Goal: Task Accomplishment & Management: Manage account settings

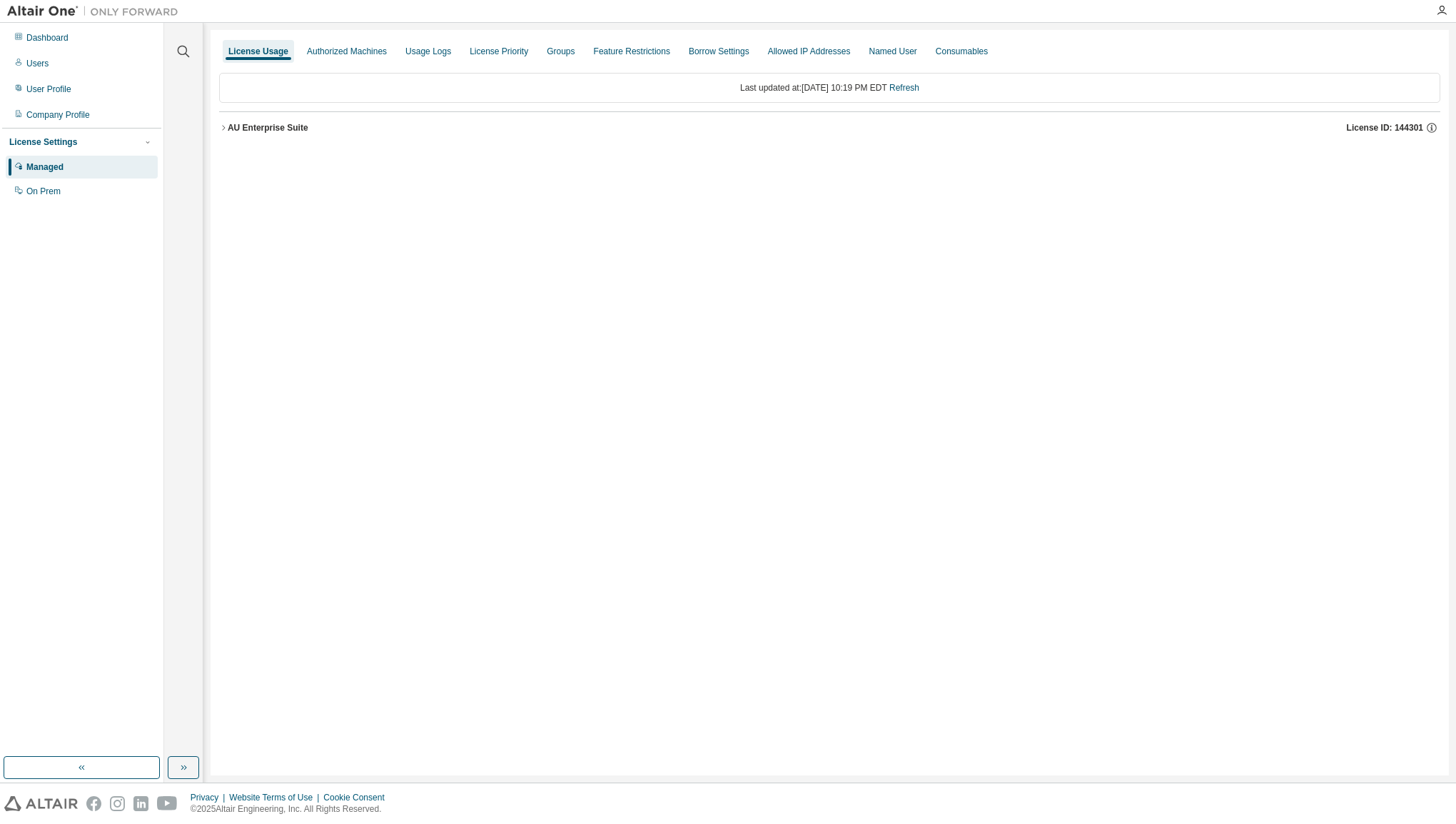
click at [228, 133] on div "AU Enterprise Suite" at bounding box center [268, 127] width 80 height 11
click at [228, 126] on div "AU Enterprise Suite" at bounding box center [268, 127] width 80 height 11
click at [226, 128] on icon "button" at bounding box center [223, 127] width 8 height 8
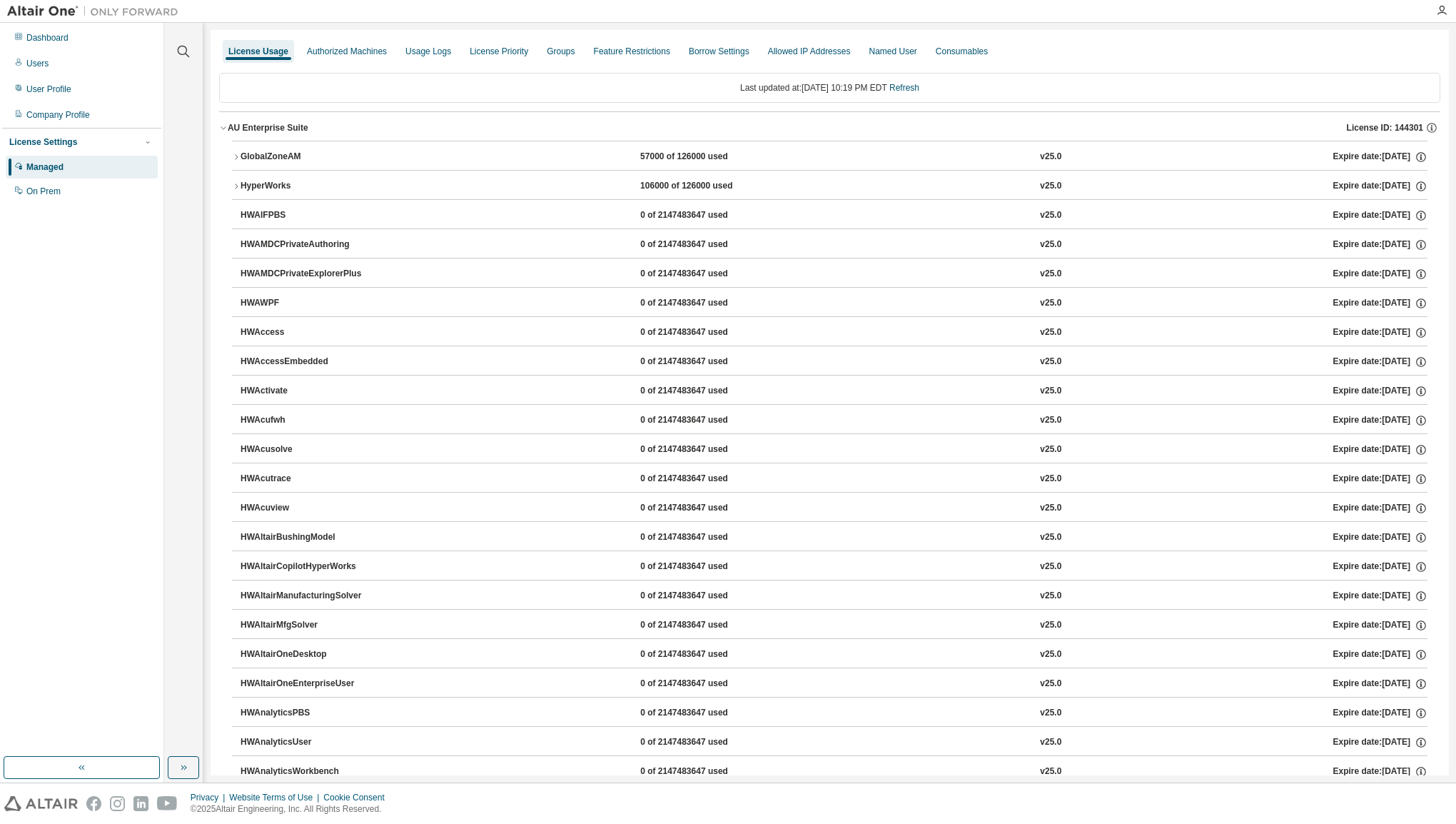
click at [226, 129] on icon "button" at bounding box center [223, 127] width 8 height 8
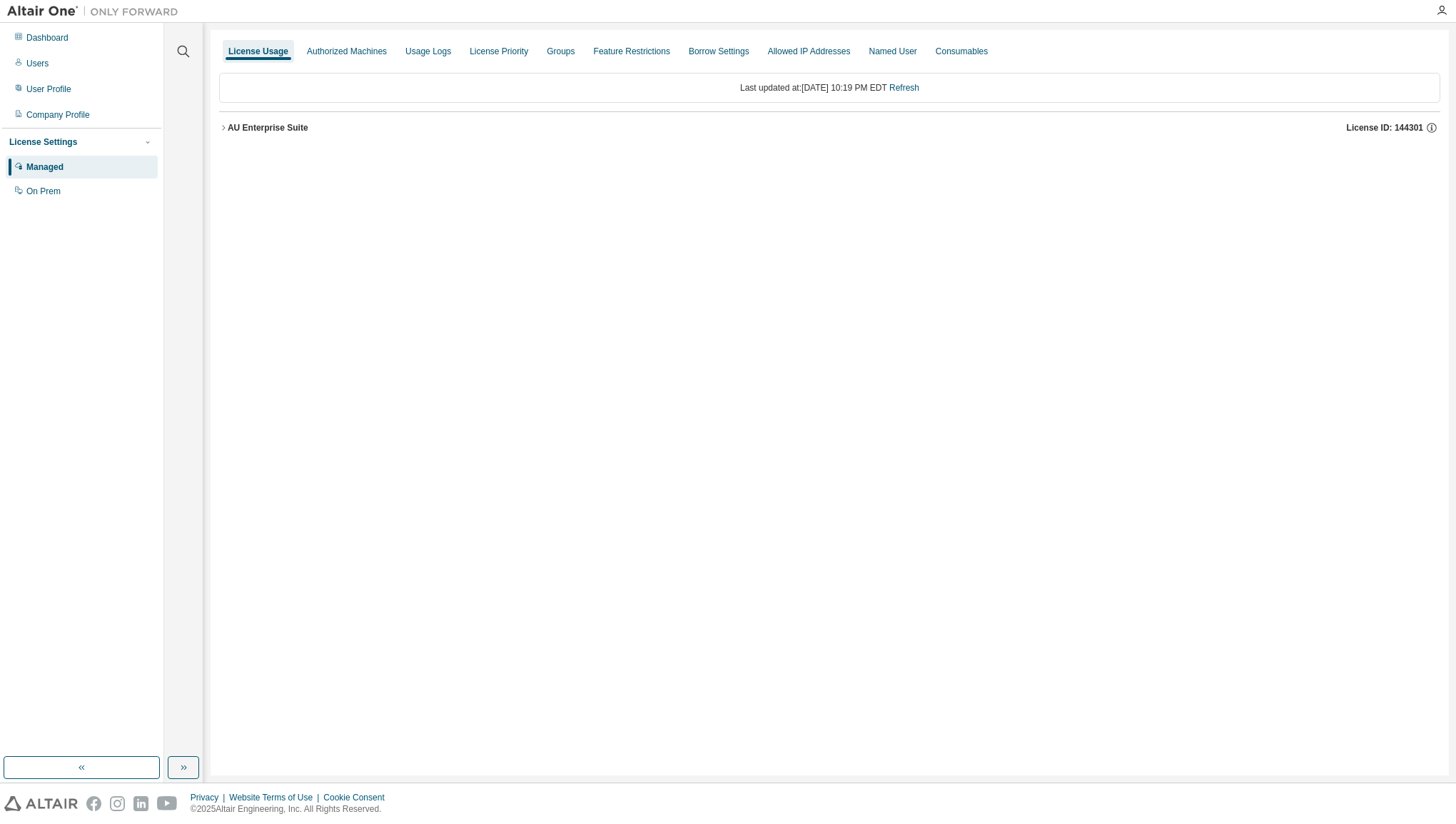
click at [226, 129] on icon "button" at bounding box center [223, 127] width 8 height 8
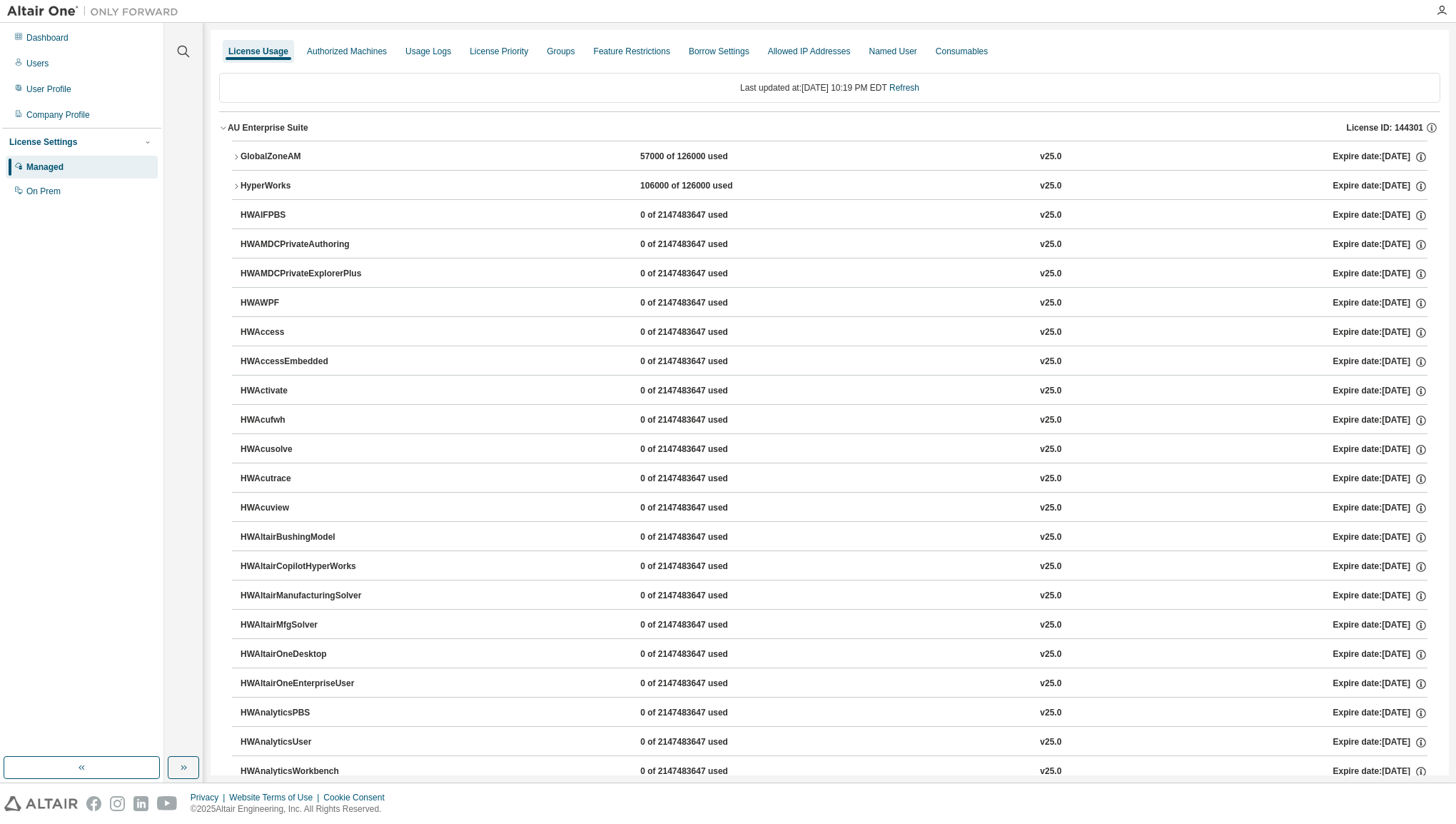
click at [238, 184] on icon "button" at bounding box center [235, 186] width 8 height 8
